Goal: Task Accomplishment & Management: Complete application form

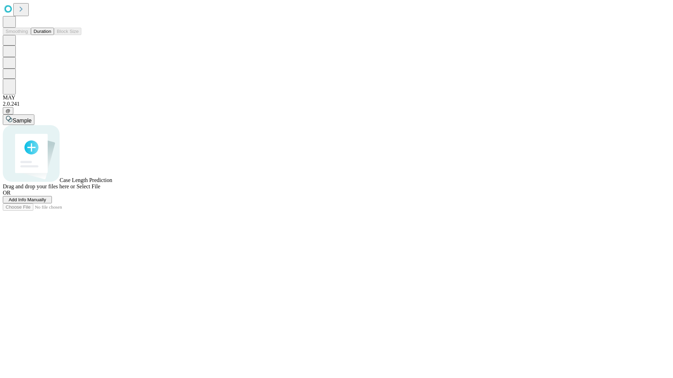
click at [46, 202] on span "Add Info Manually" at bounding box center [27, 199] width 37 height 5
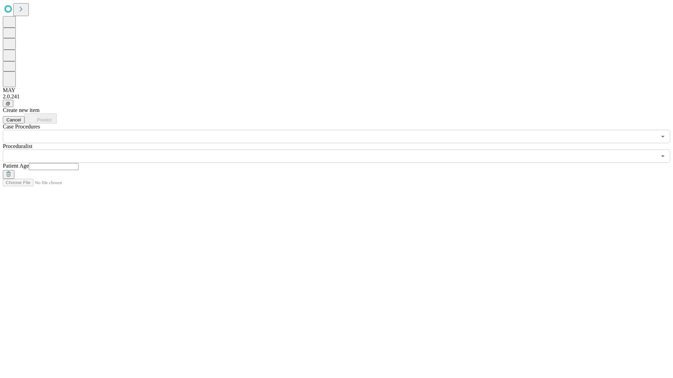
click at [78, 163] on input "text" at bounding box center [54, 166] width 50 height 7
type input "**"
click at [341, 150] on input "text" at bounding box center [329, 156] width 653 height 13
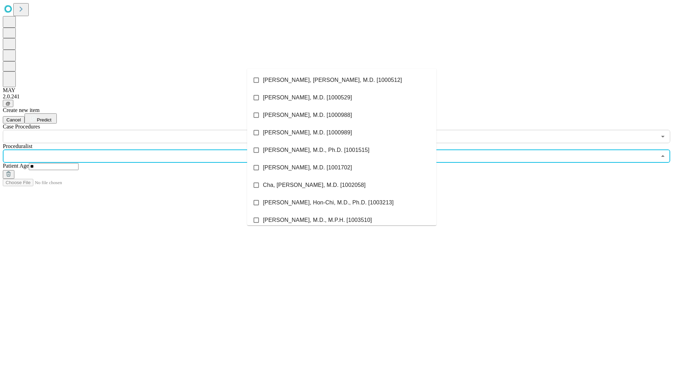
click at [342, 80] on li "[PERSON_NAME], [PERSON_NAME], M.D. [1000512]" at bounding box center [341, 80] width 189 height 18
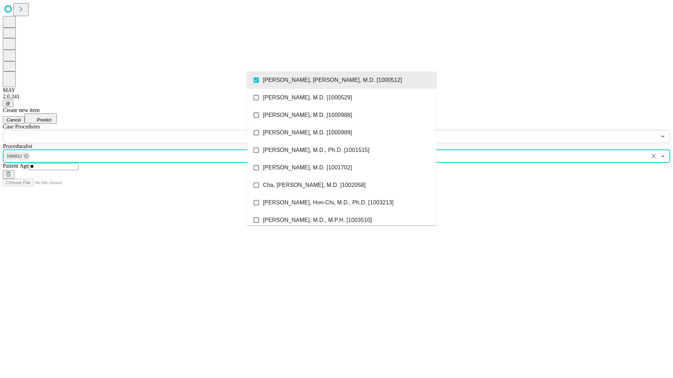
click at [147, 130] on input "text" at bounding box center [329, 136] width 653 height 13
